Goal: Information Seeking & Learning: Learn about a topic

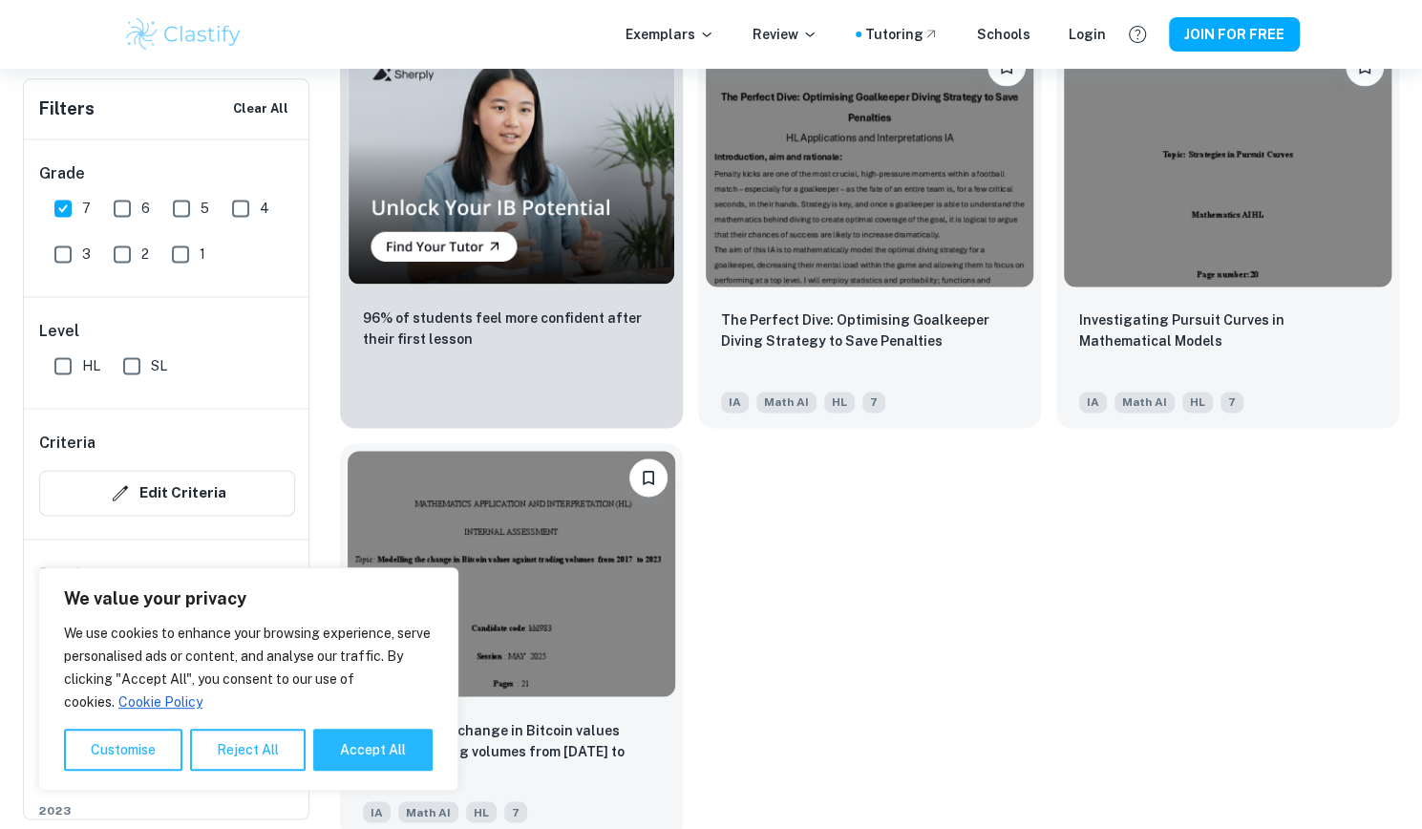
scroll to position [1520, 0]
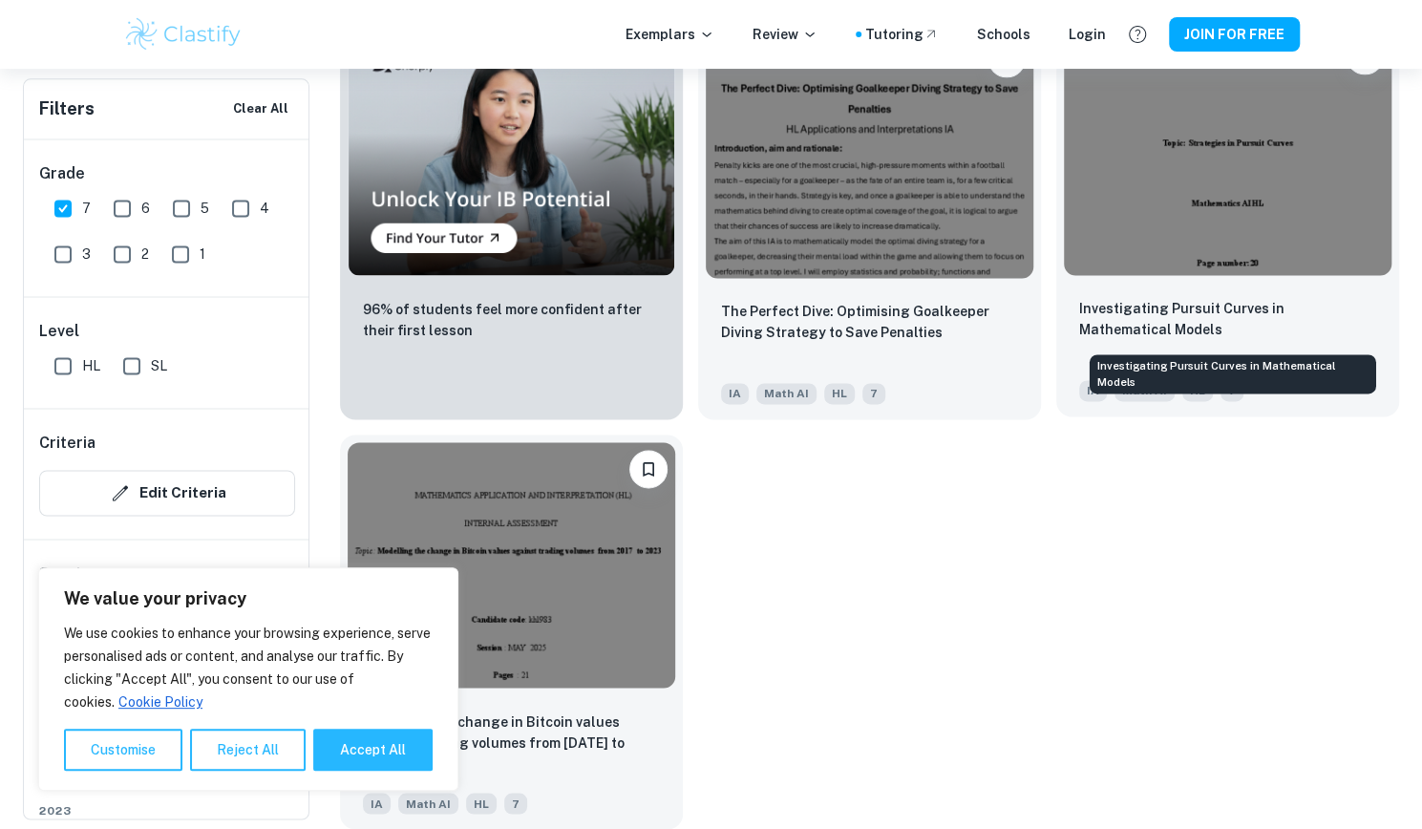
click at [1218, 312] on p "Investigating Pursuit Curves in Mathematical Models" at bounding box center [1227, 319] width 297 height 42
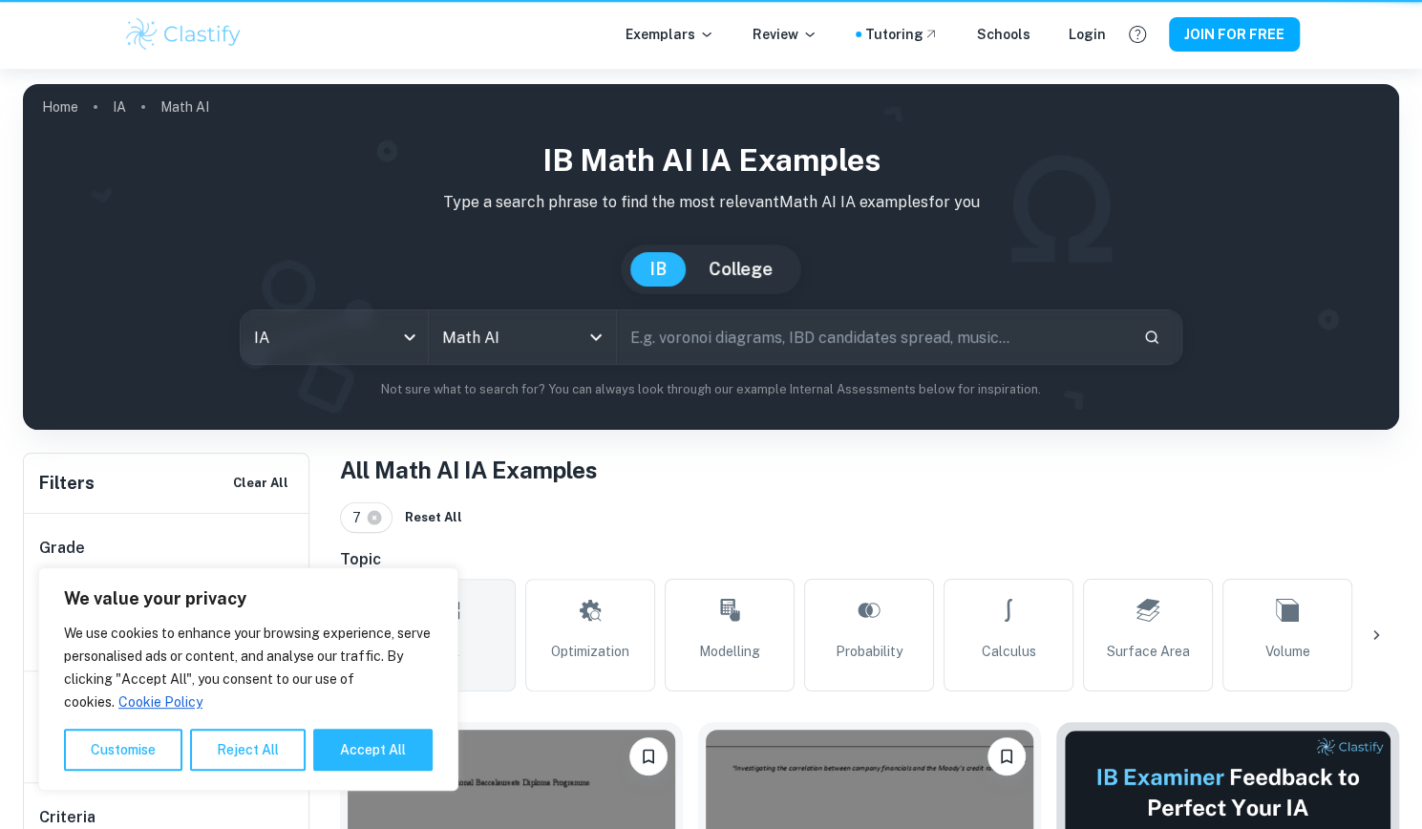
scroll to position [1520, 0]
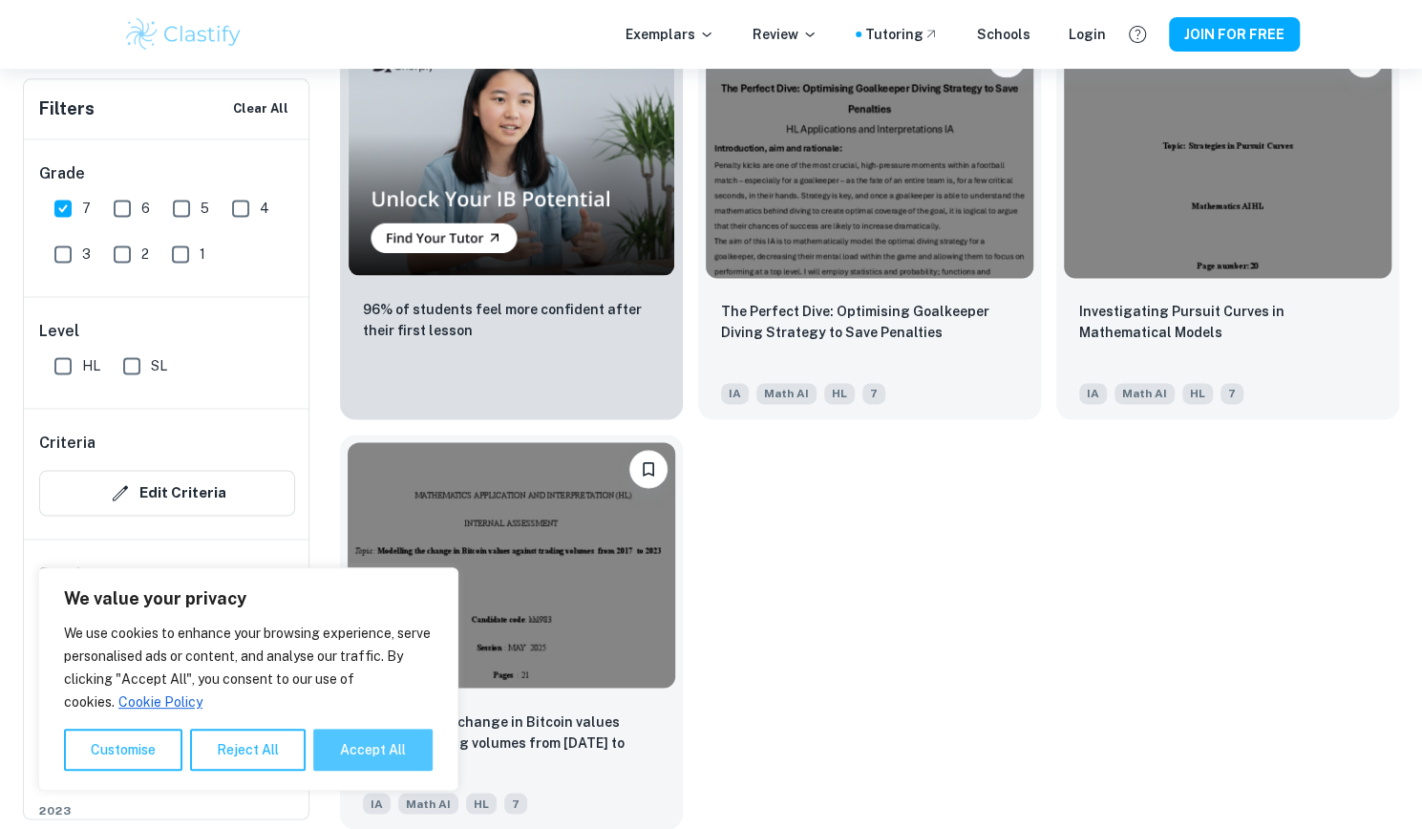
click at [369, 748] on button "Accept All" at bounding box center [372, 750] width 119 height 42
checkbox input "true"
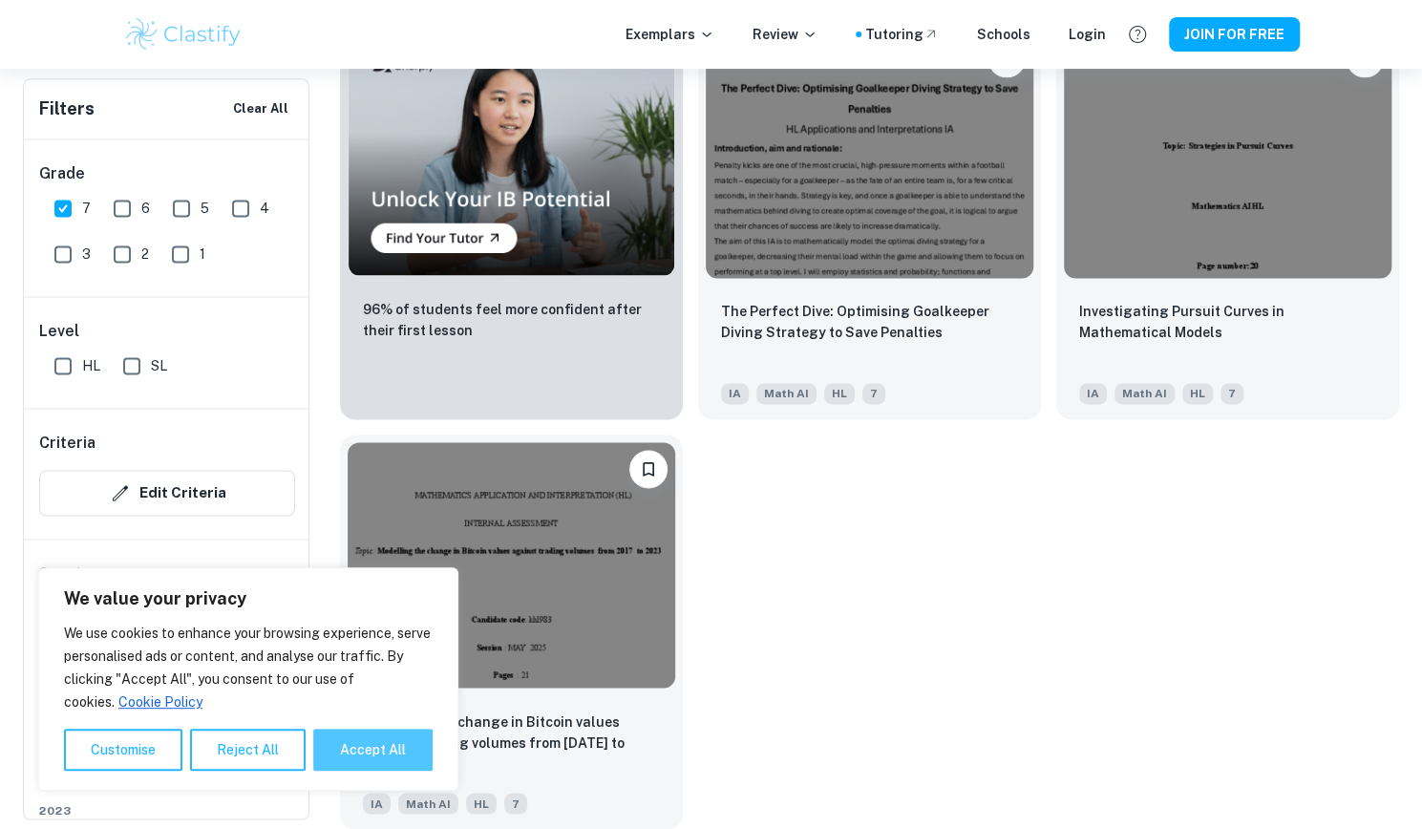
checkbox input "true"
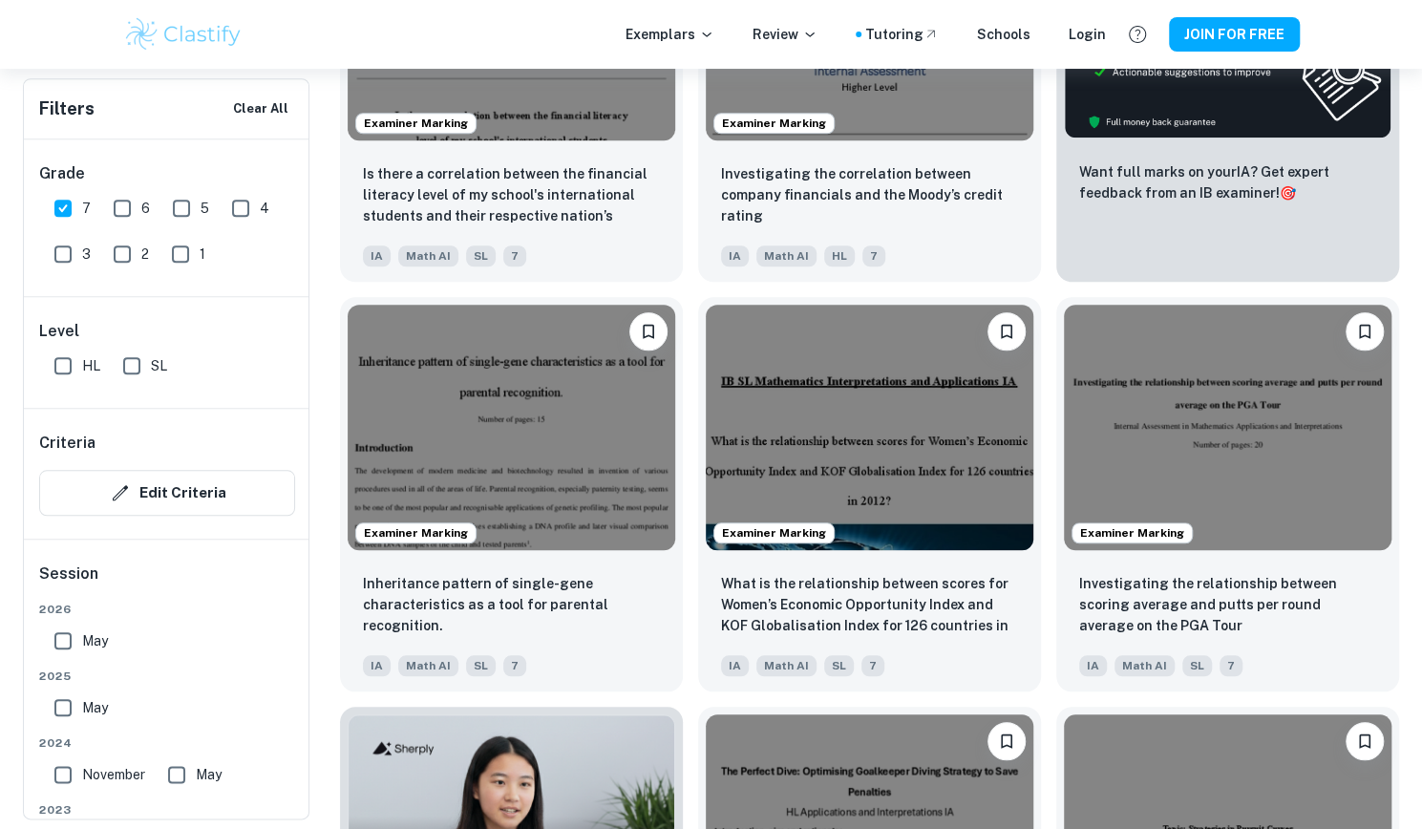
scroll to position [836, 0]
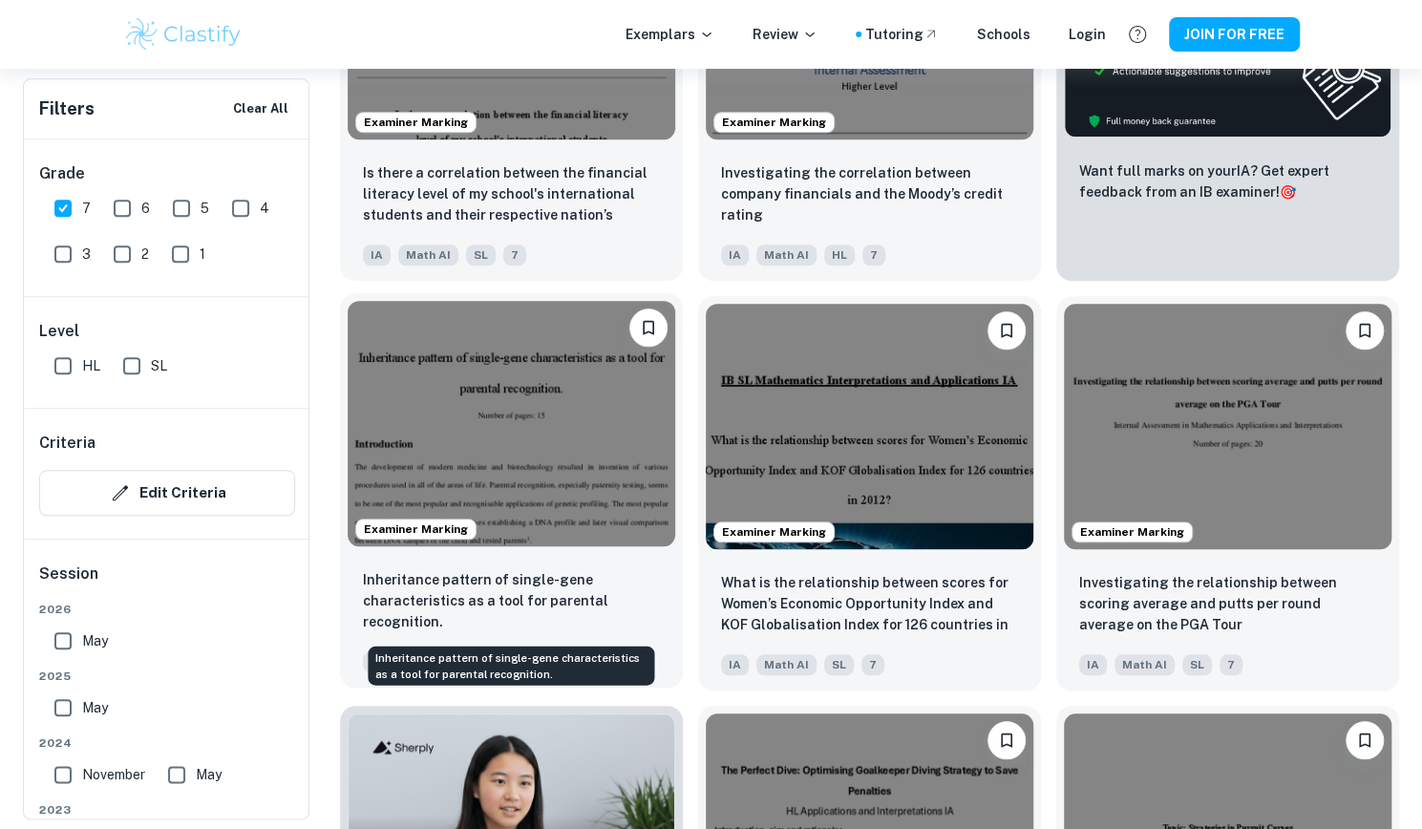
click at [463, 589] on p "Inheritance pattern of single-gene characteristics as a tool for parental recog…" at bounding box center [511, 600] width 297 height 63
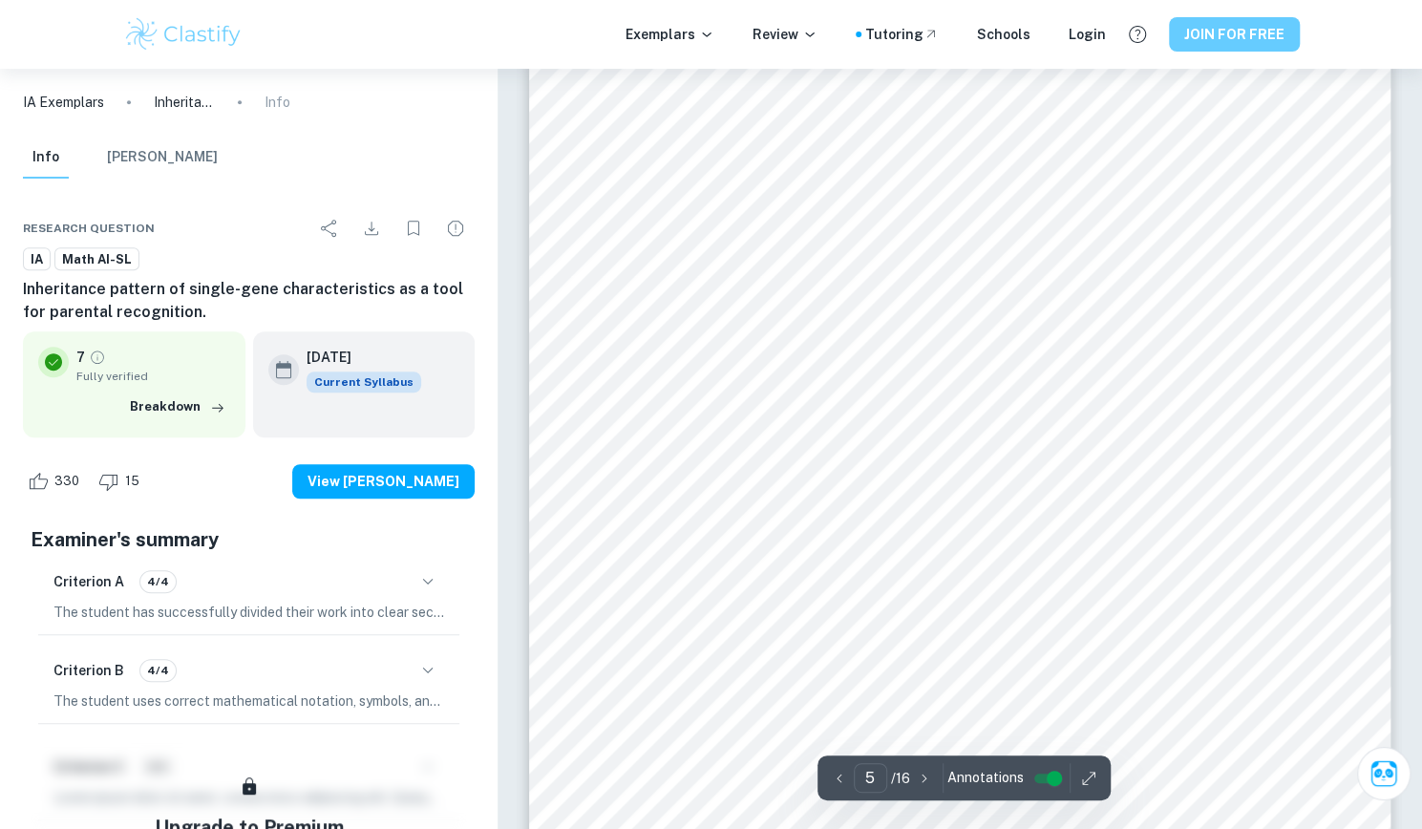
scroll to position [4812, 0]
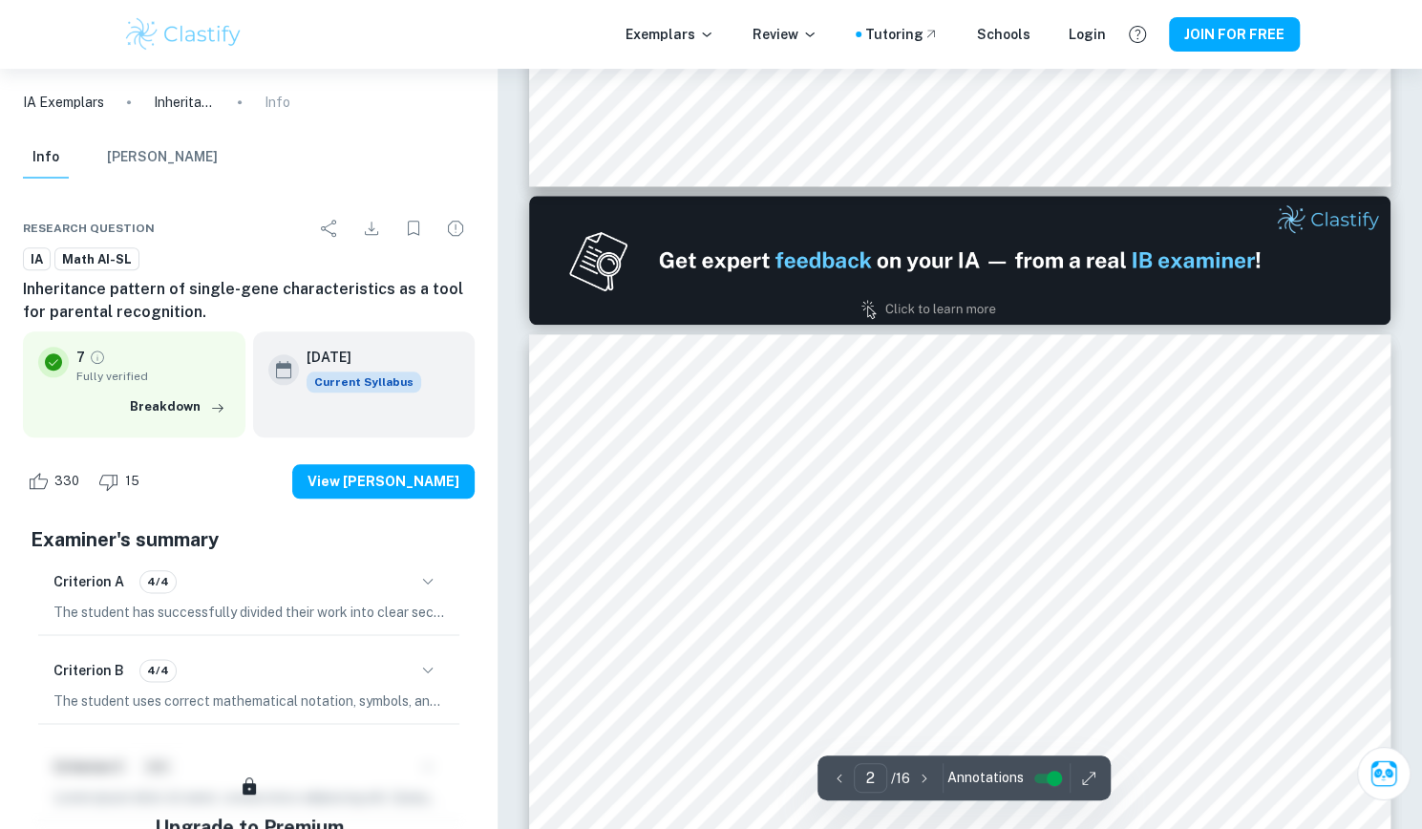
type input "1"
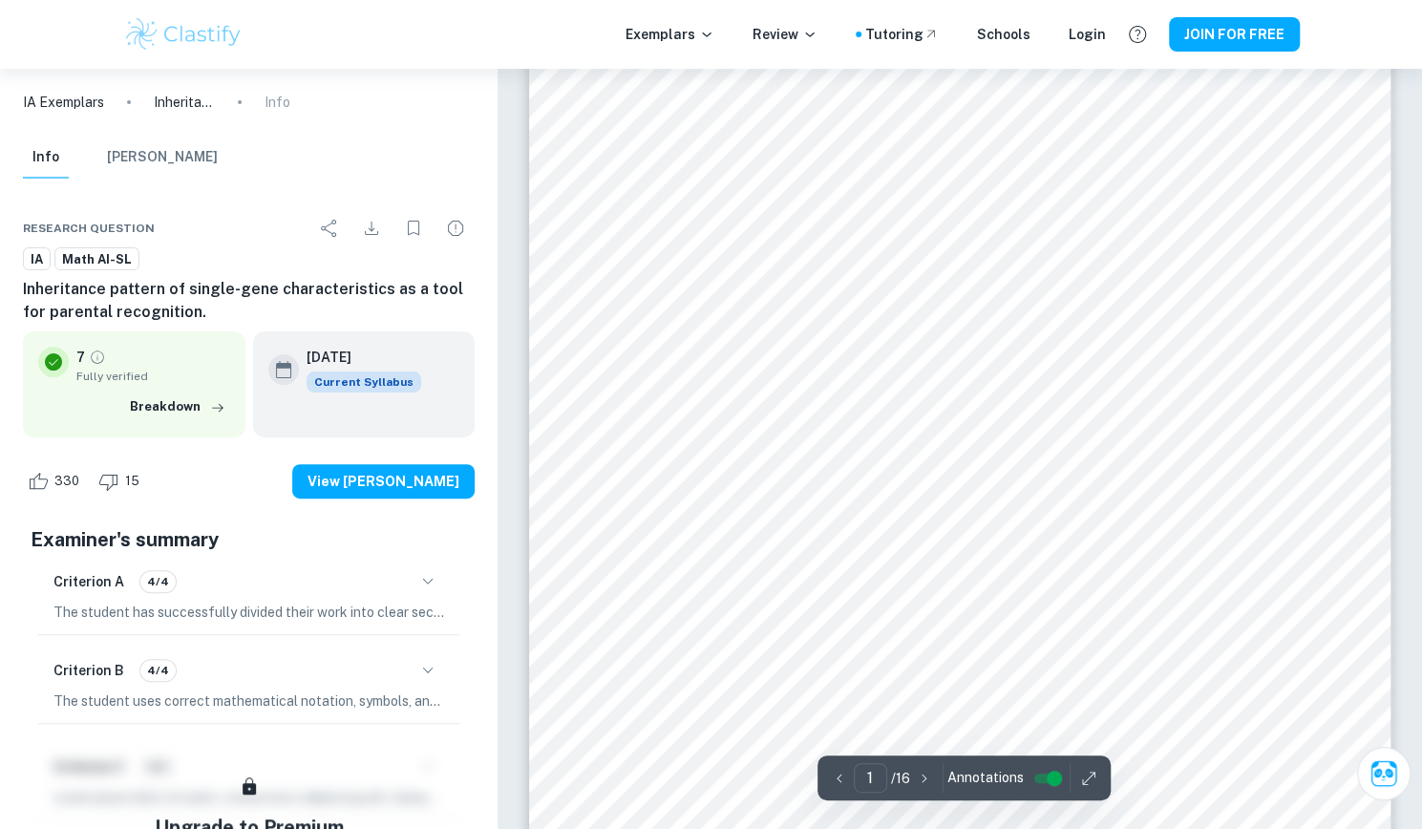
scroll to position [117, 0]
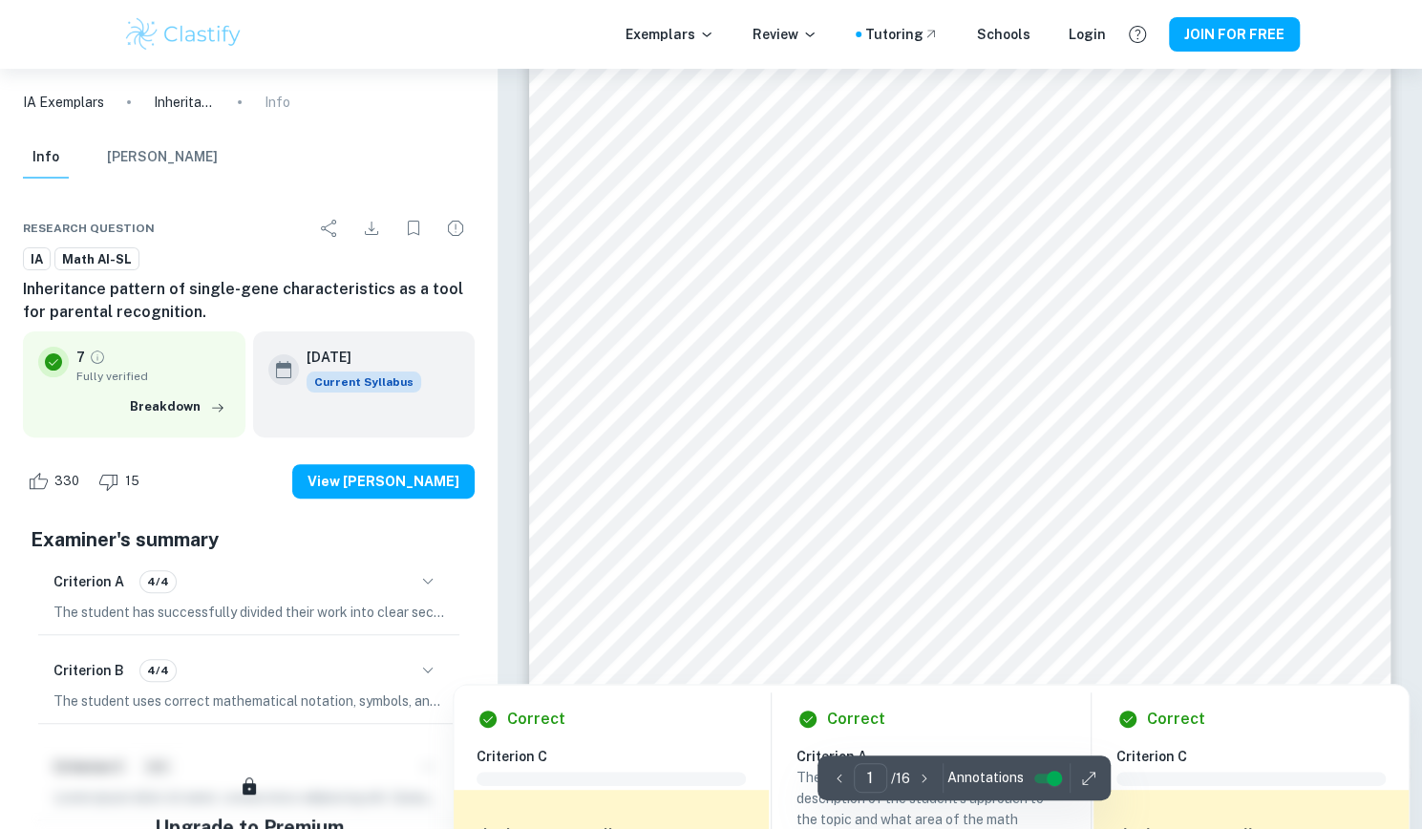
click at [720, 565] on div at bounding box center [959, 553] width 658 height 60
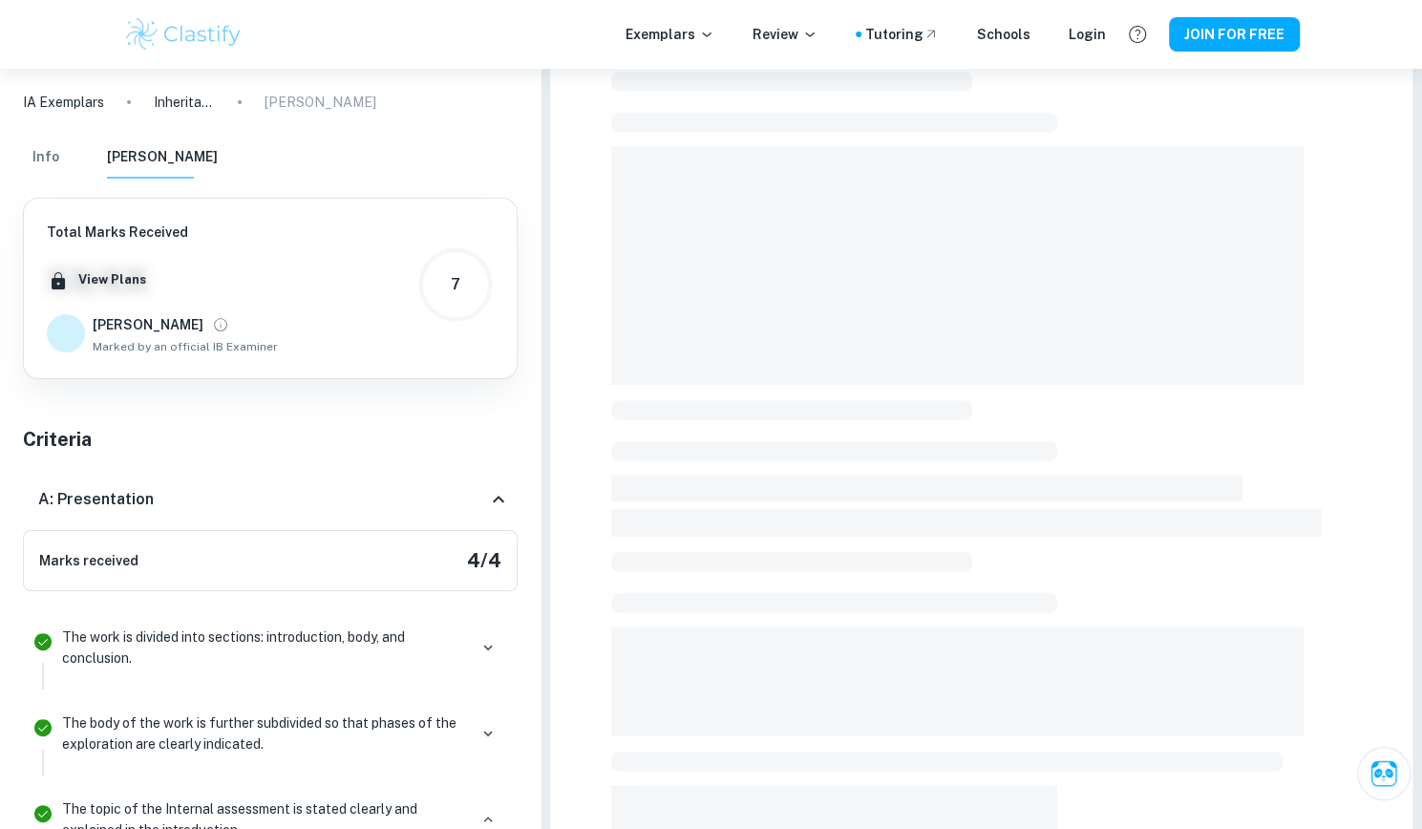
scroll to position [125, 0]
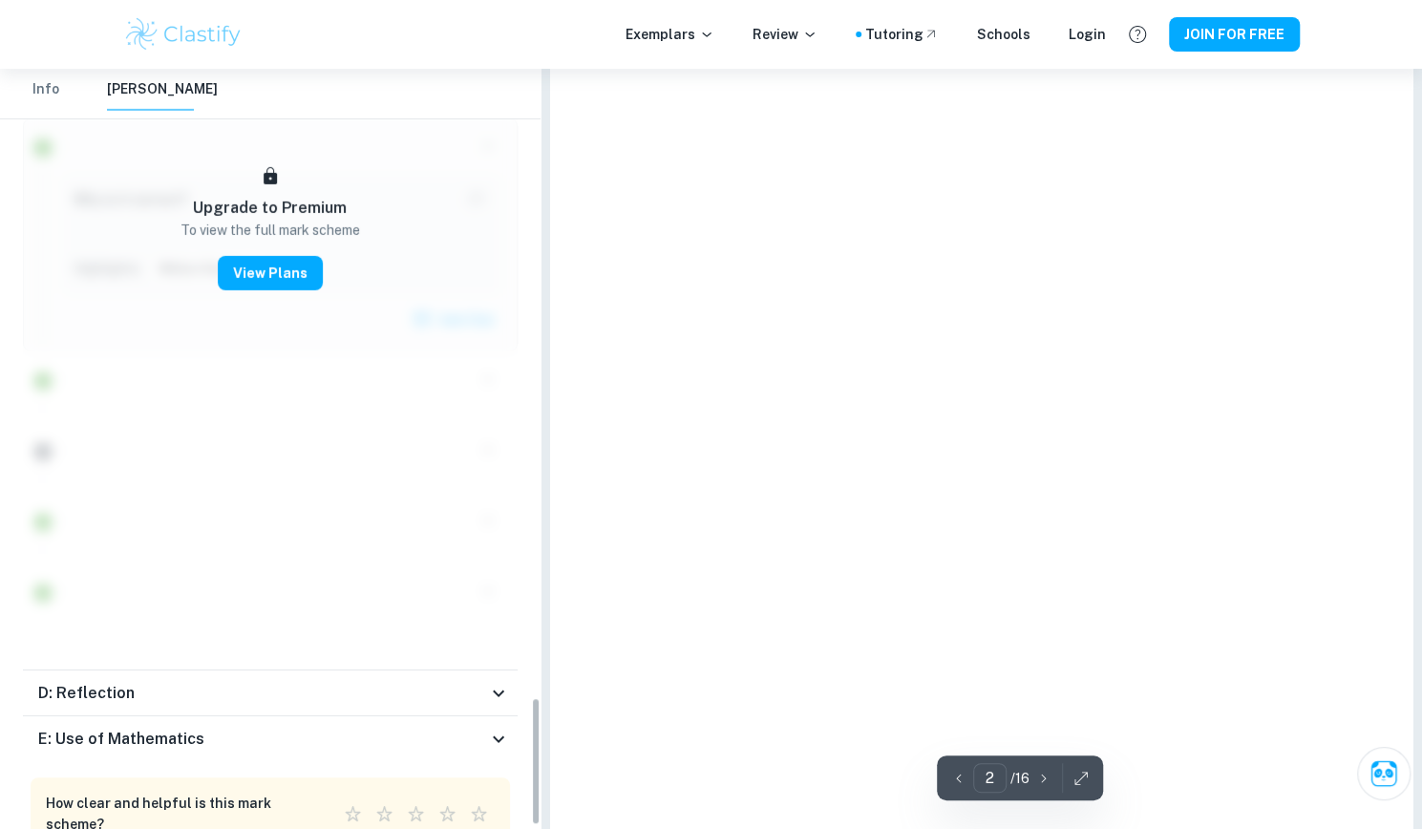
type input "1"
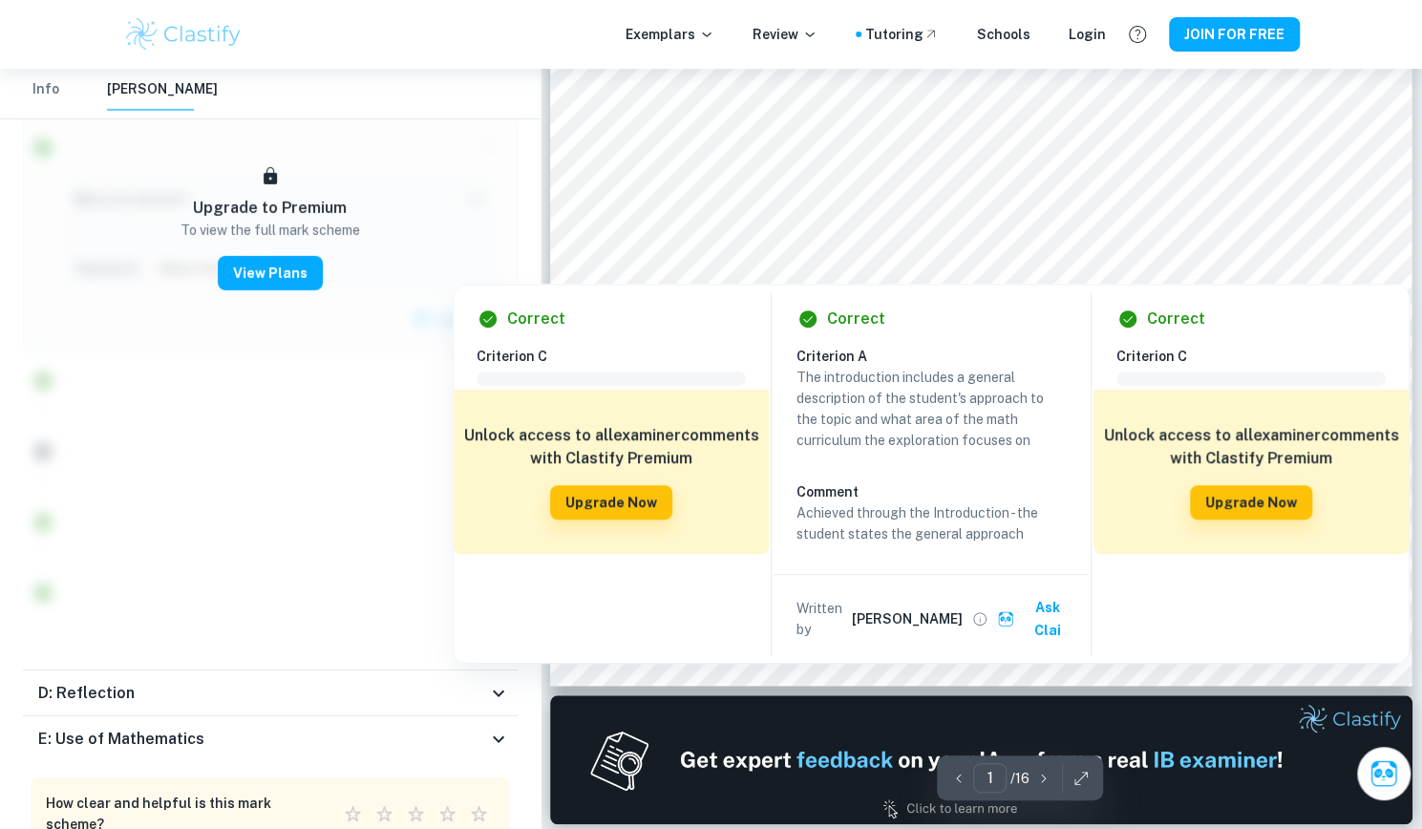
scroll to position [803, 0]
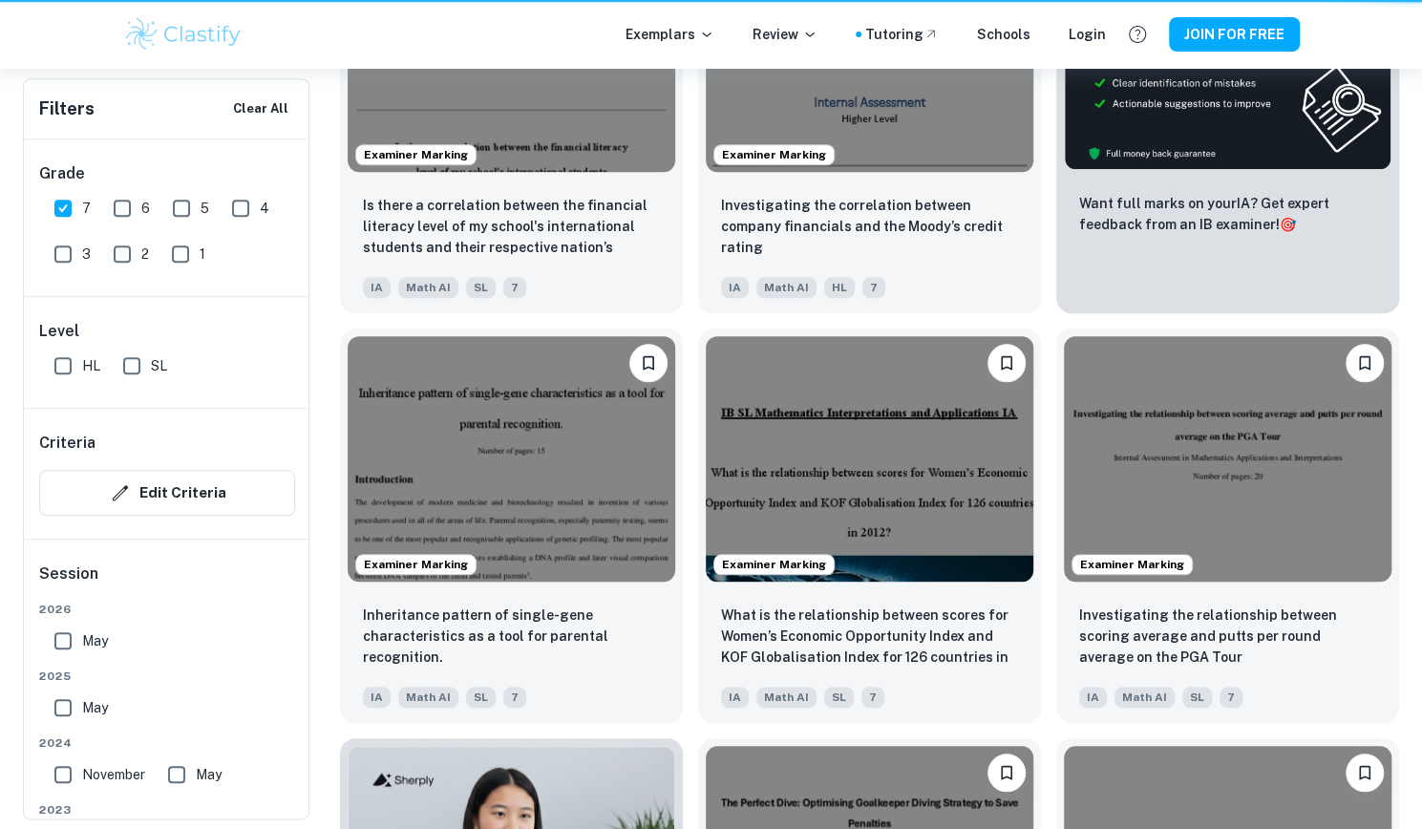
scroll to position [836, 0]
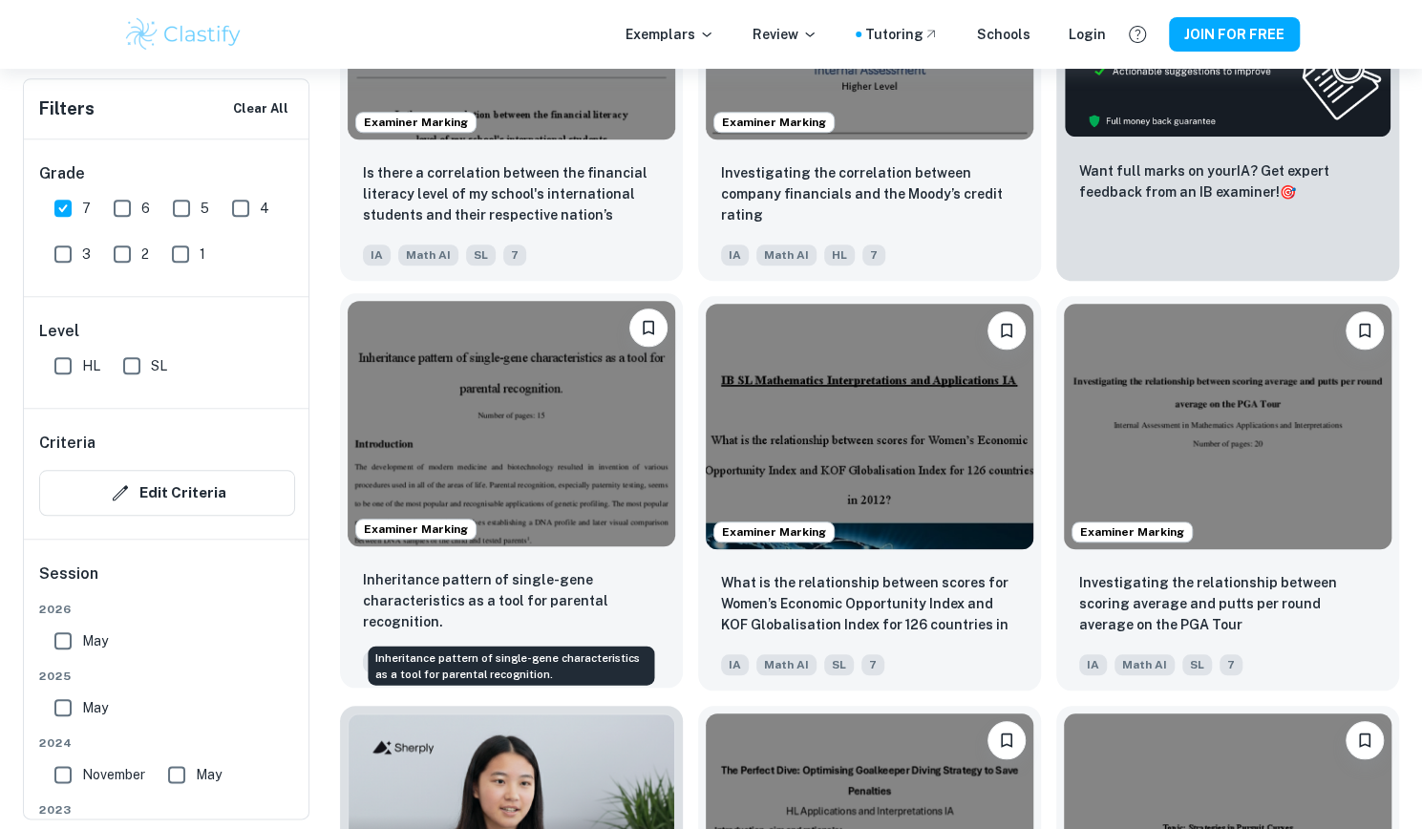
click at [405, 614] on p "Inheritance pattern of single-gene characteristics as a tool for parental recog…" at bounding box center [511, 600] width 297 height 63
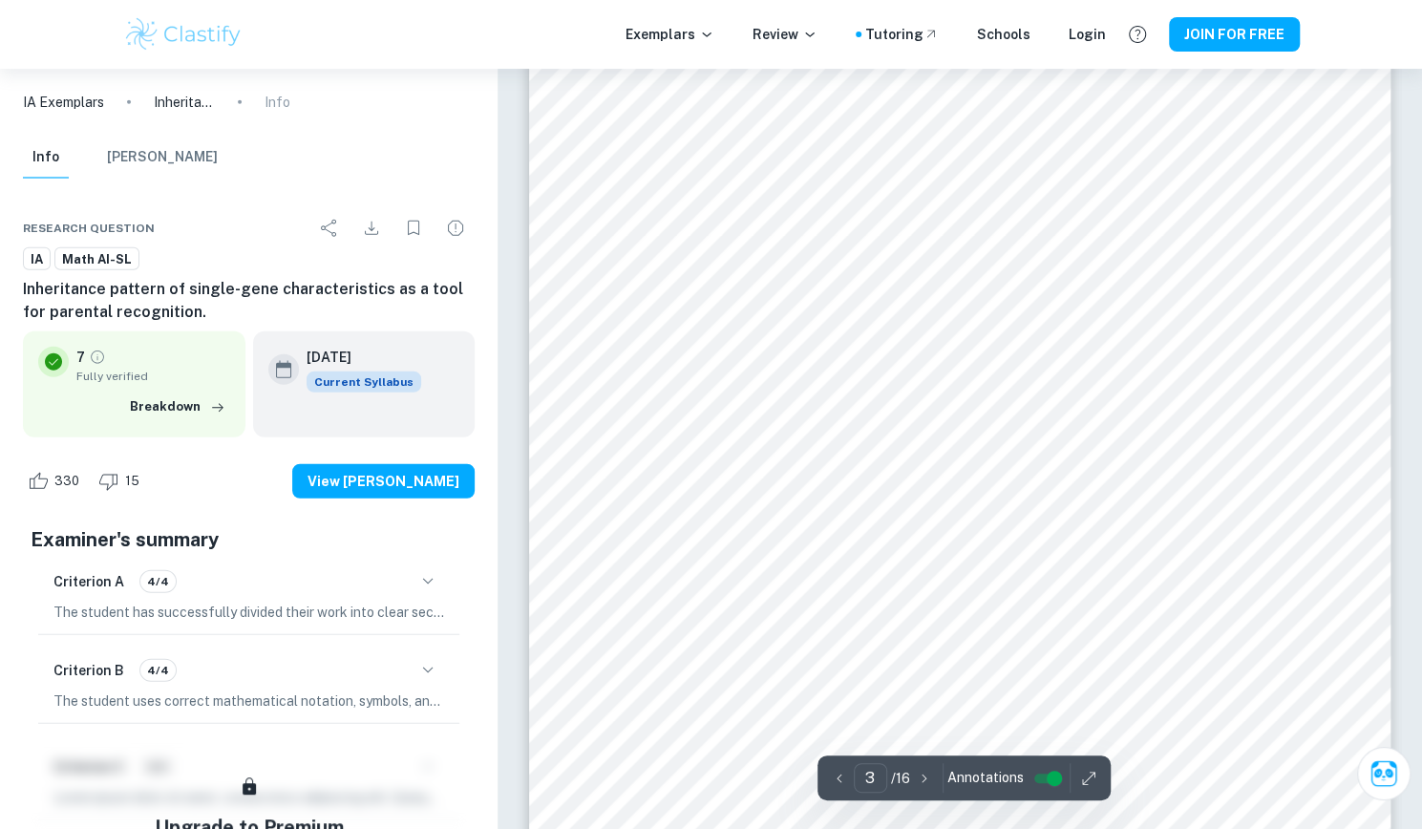
scroll to position [2853, 0]
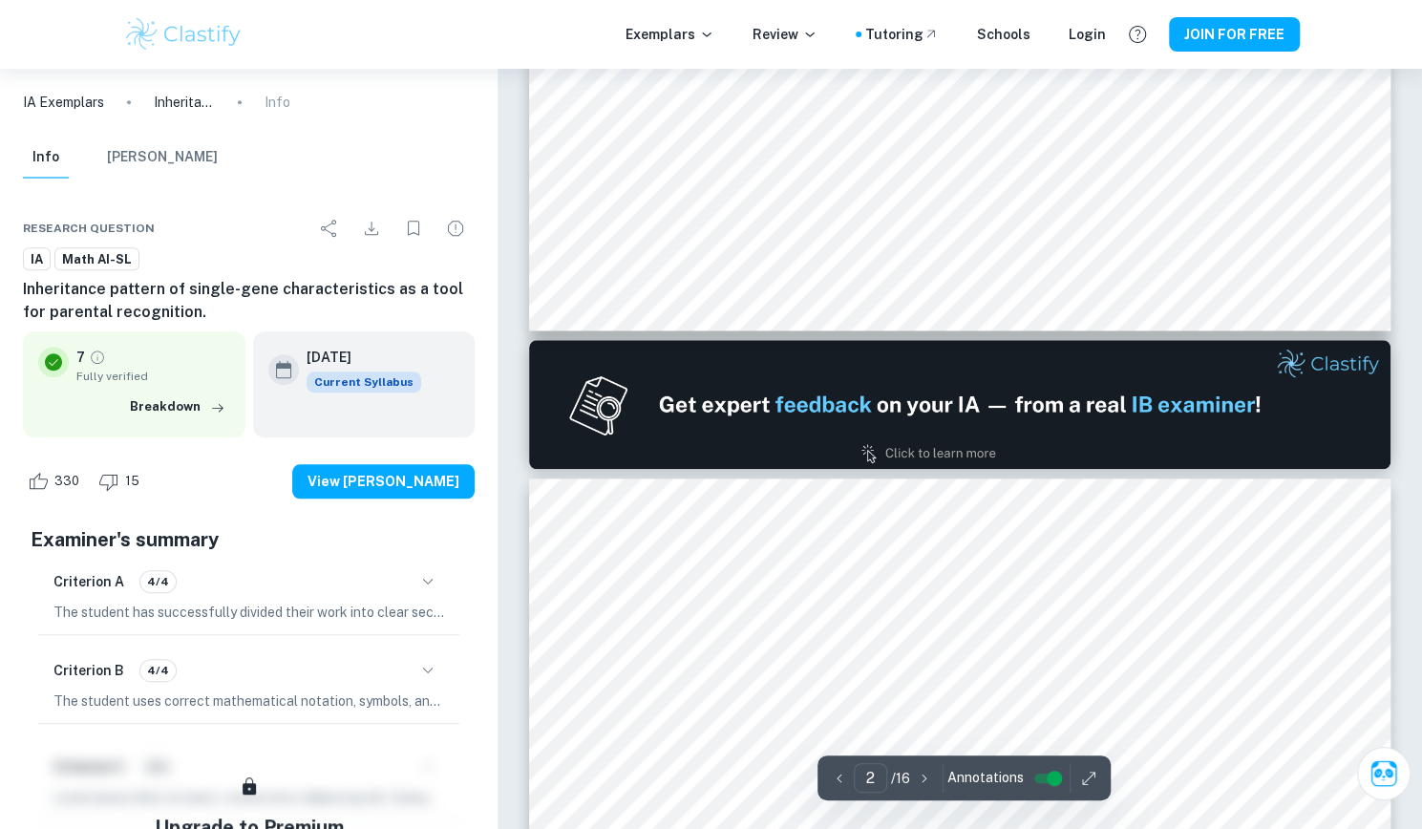
type input "1"
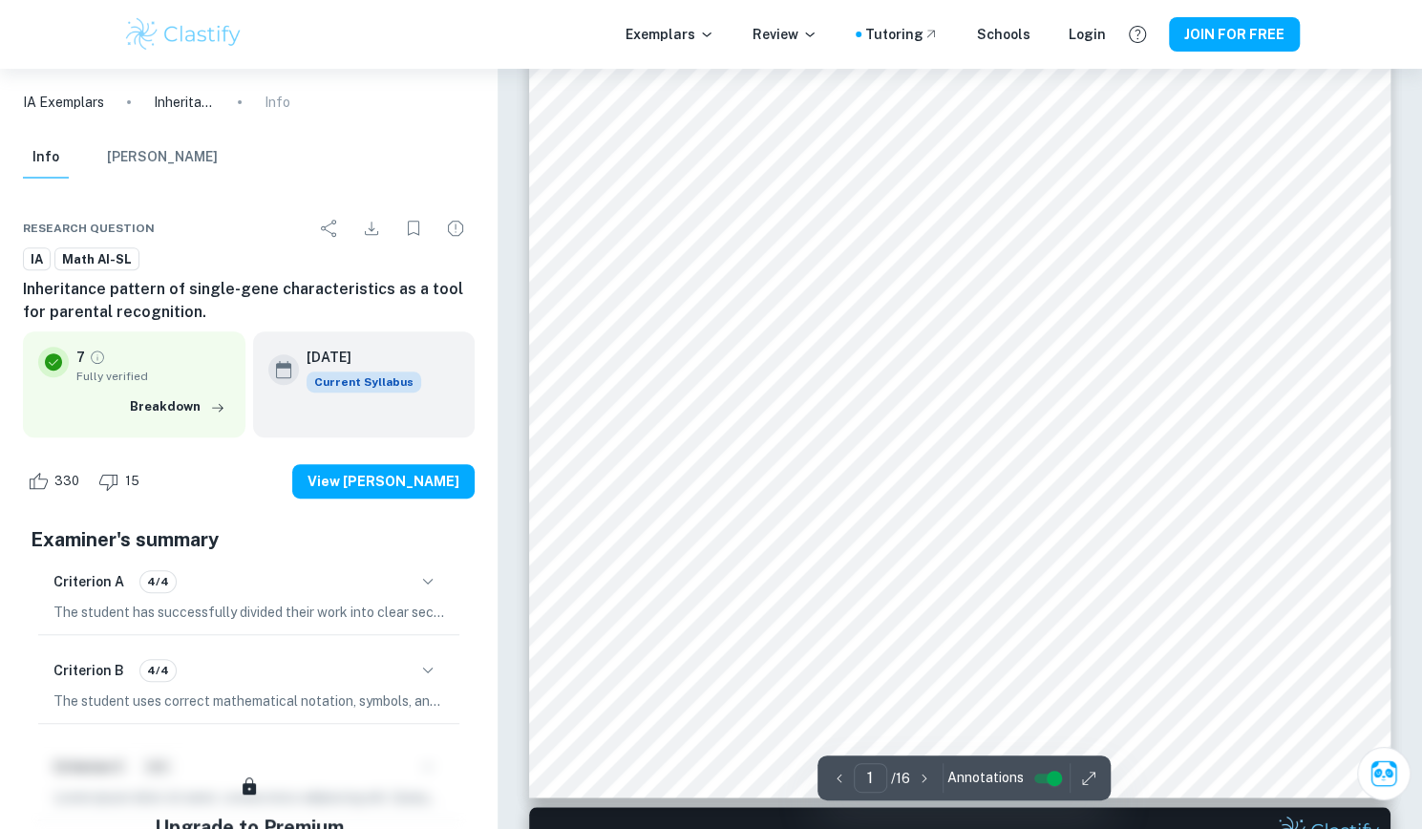
scroll to position [0, 0]
